Goal: Information Seeking & Learning: Find specific fact

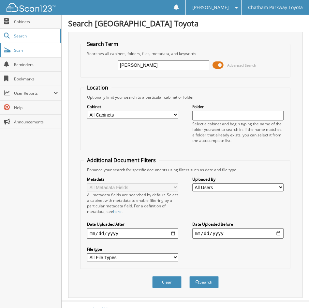
type input "KAI BANALES"
click at [189, 276] on button "Search" at bounding box center [203, 282] width 29 height 12
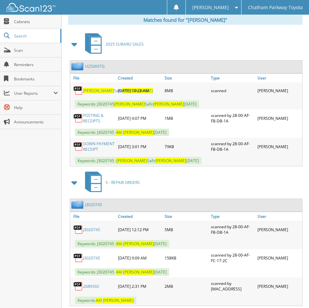
scroll to position [293, 0]
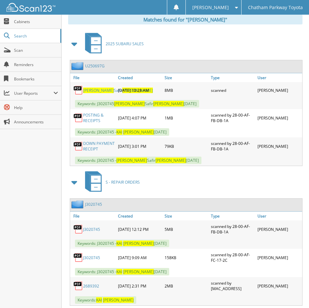
click at [93, 229] on link "J3020745" at bounding box center [91, 230] width 17 height 6
click at [96, 204] on link "J3020745" at bounding box center [93, 205] width 17 height 6
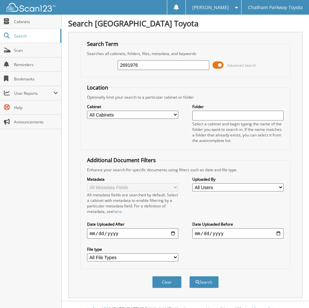
type input "2691976"
click at [189, 276] on button "Search" at bounding box center [203, 282] width 29 height 12
click at [151, 65] on input "2691976" at bounding box center [163, 65] width 91 height 10
type input "kai banales"
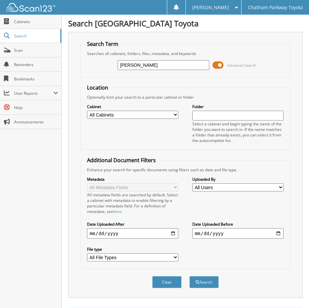
click at [189, 276] on button "Search" at bounding box center [203, 282] width 29 height 12
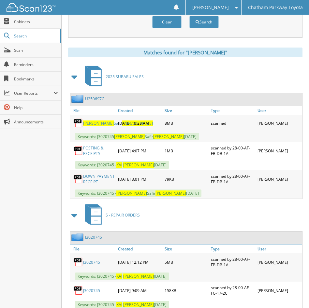
scroll to position [261, 0]
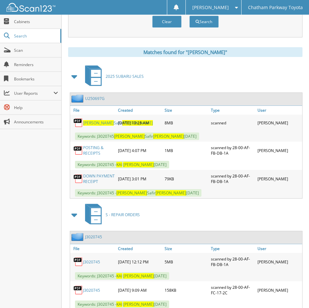
click at [94, 235] on link "J3020745" at bounding box center [93, 237] width 17 height 6
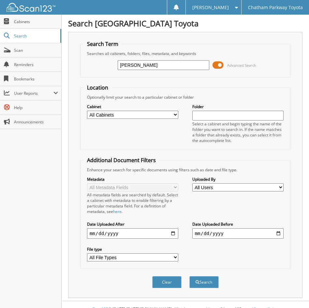
type input "[PERSON_NAME]"
click at [189, 276] on button "Search" at bounding box center [203, 282] width 29 height 12
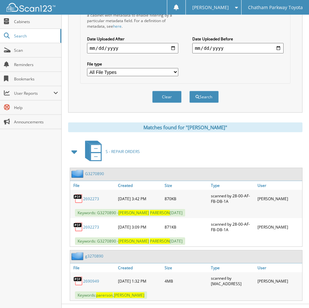
scroll to position [198, 0]
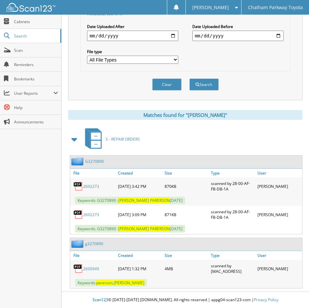
click at [96, 161] on link "G3270890" at bounding box center [94, 162] width 19 height 6
